Goal: Information Seeking & Learning: Learn about a topic

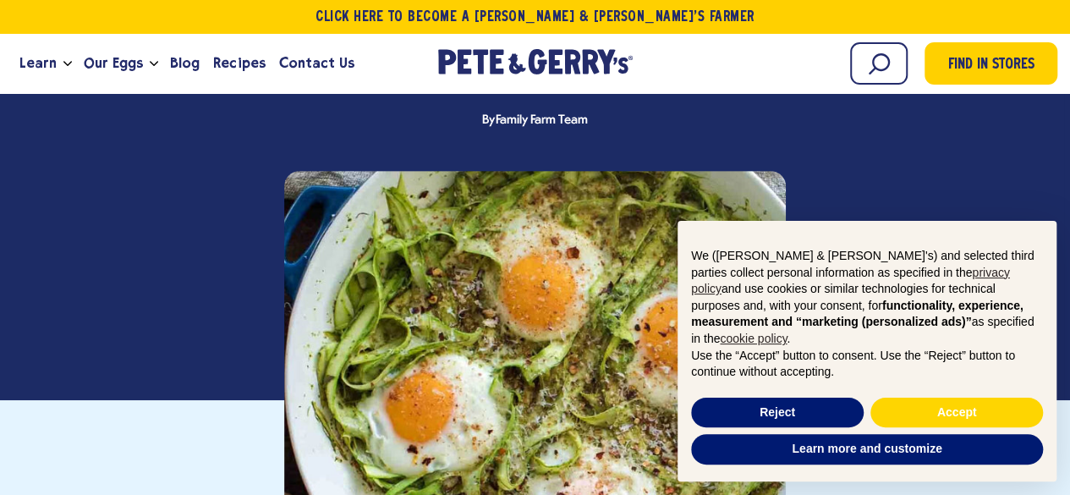
scroll to position [303, 0]
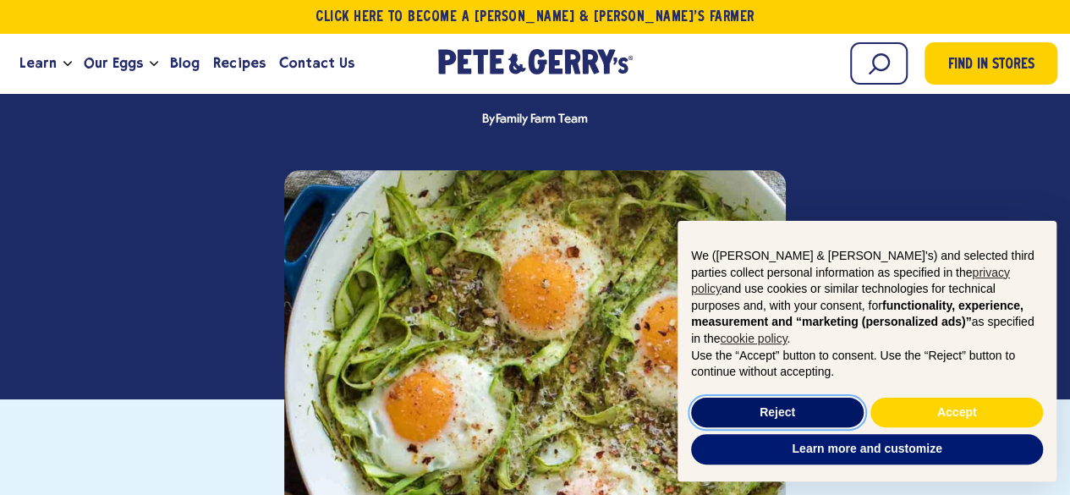
click at [746, 411] on button "Reject" at bounding box center [777, 412] width 172 height 30
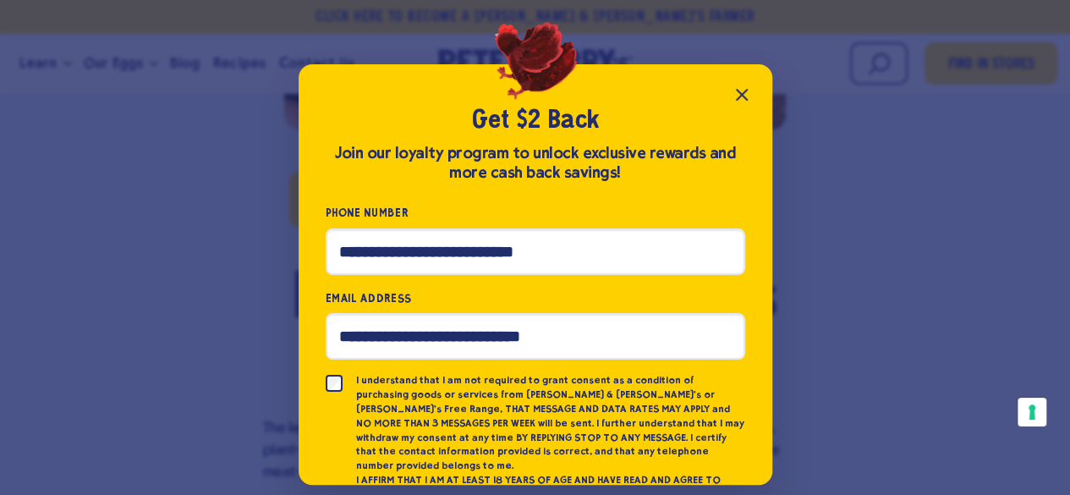
scroll to position [899, 0]
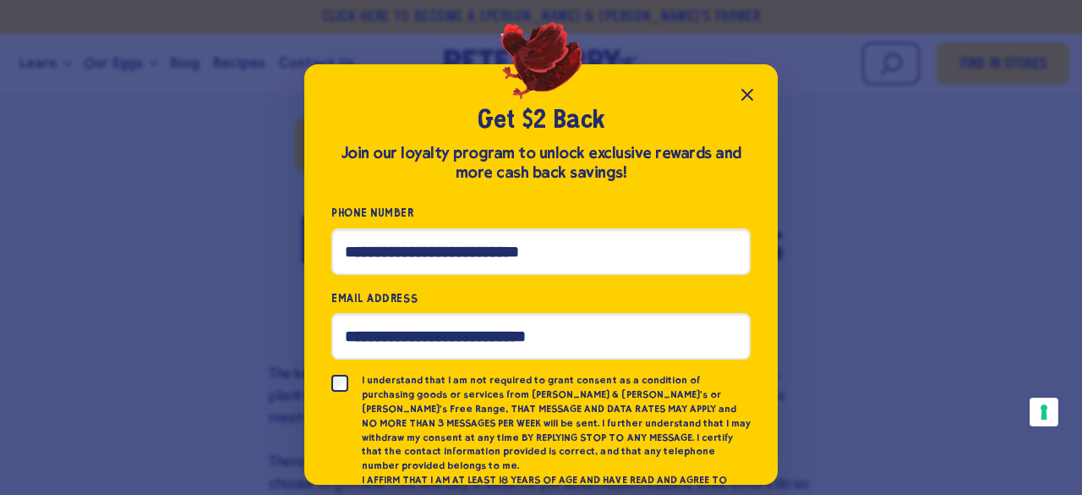
click at [744, 89] on icon "Close popup" at bounding box center [747, 95] width 20 height 20
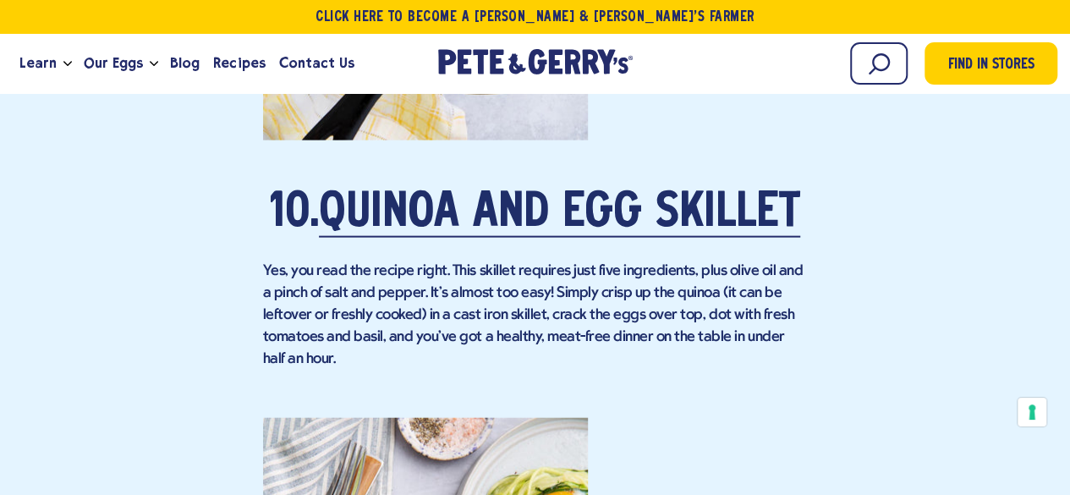
scroll to position [8250, 0]
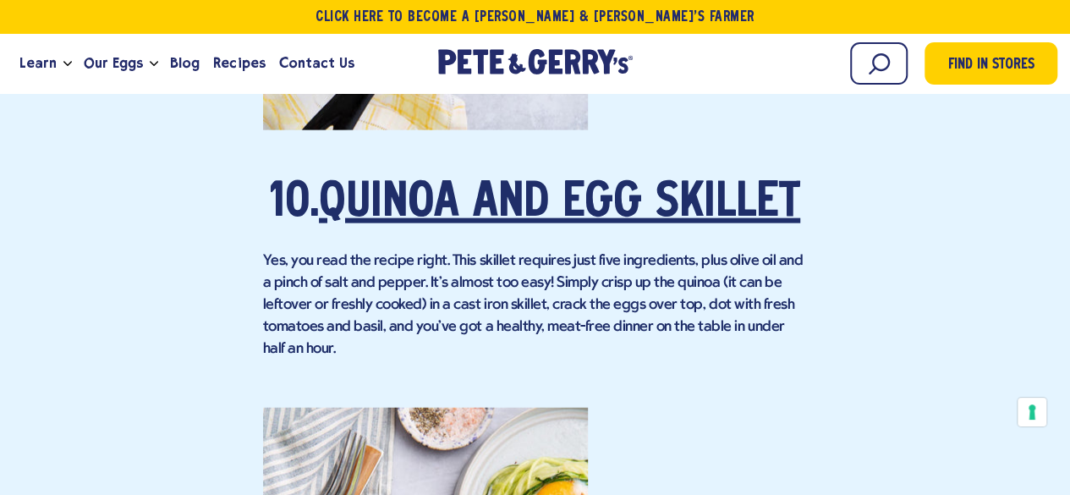
click at [403, 227] on link "Quinoa and Egg Skillet" at bounding box center [559, 203] width 481 height 47
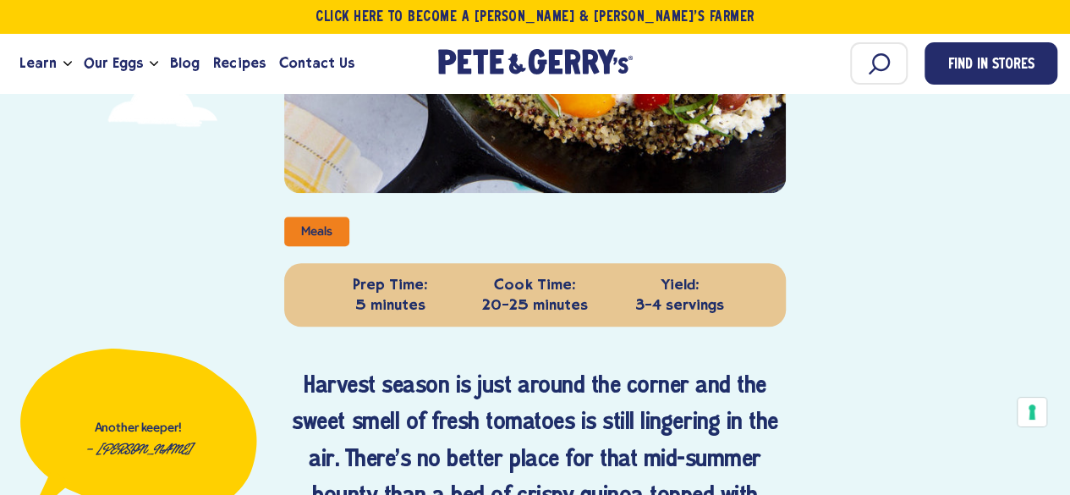
scroll to position [616, 0]
